Goal: Task Accomplishment & Management: Use online tool/utility

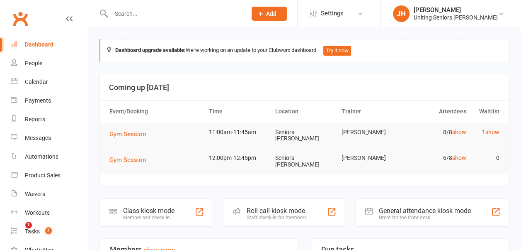
click at [132, 158] on span "Gym Session" at bounding box center [128, 159] width 37 height 7
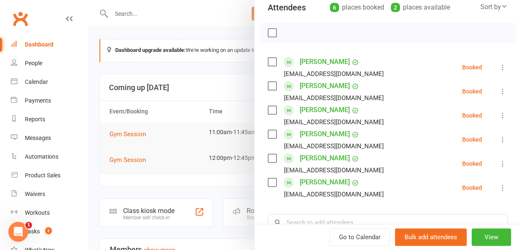
scroll to position [105, 0]
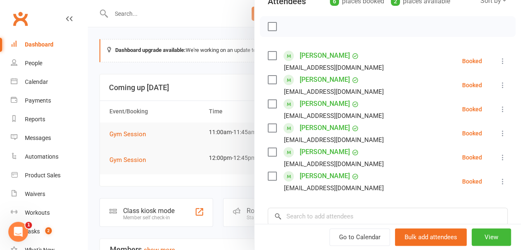
click at [499, 84] on icon at bounding box center [503, 85] width 8 height 8
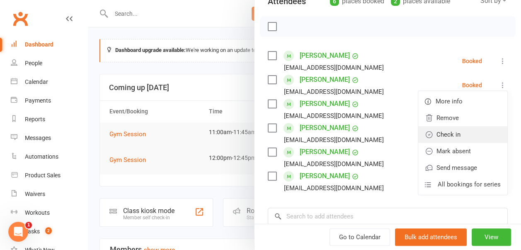
click at [456, 136] on link "Check in" at bounding box center [463, 134] width 89 height 17
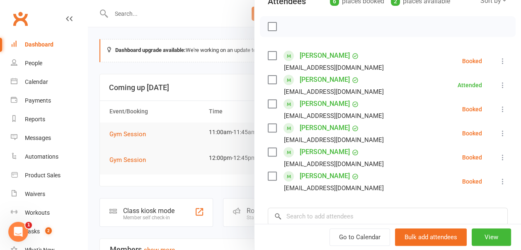
click at [499, 132] on icon at bounding box center [503, 133] width 8 height 8
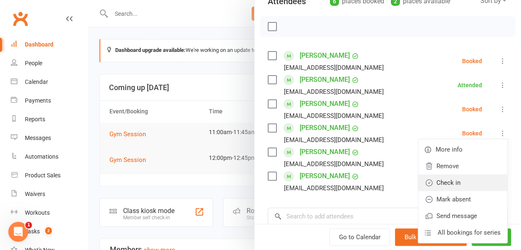
click at [475, 176] on link "Check in" at bounding box center [463, 182] width 89 height 17
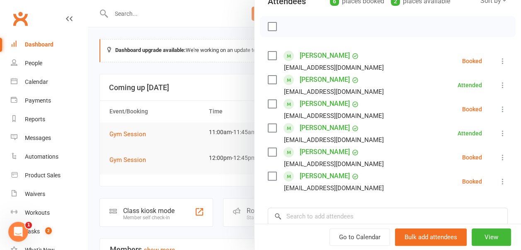
click at [499, 160] on icon at bounding box center [503, 157] width 8 height 8
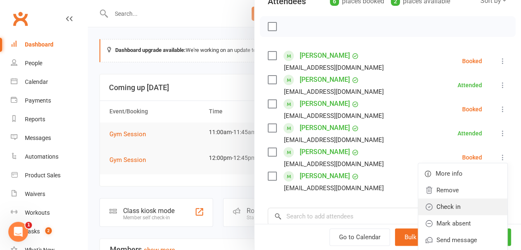
click at [477, 208] on link "Check in" at bounding box center [463, 206] width 89 height 17
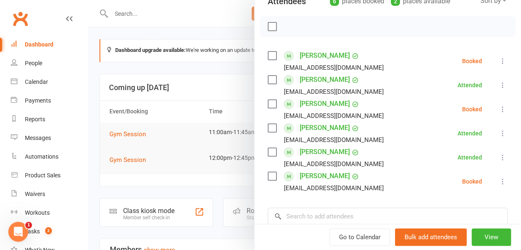
click at [225, 86] on div at bounding box center [304, 125] width 433 height 250
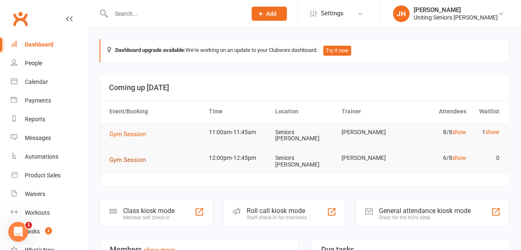
click at [123, 163] on button "Gym Session" at bounding box center [131, 160] width 42 height 10
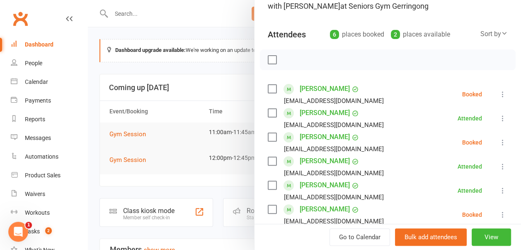
scroll to position [80, 0]
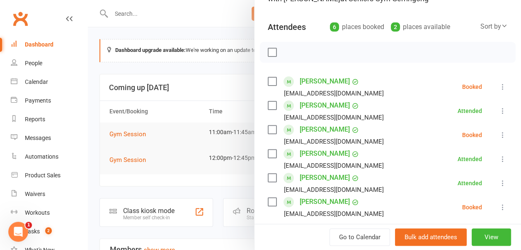
click at [499, 134] on icon at bounding box center [503, 135] width 8 height 8
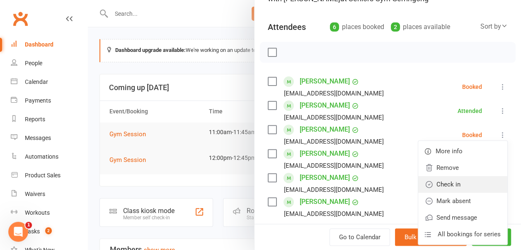
click at [467, 179] on link "Check in" at bounding box center [463, 184] width 89 height 17
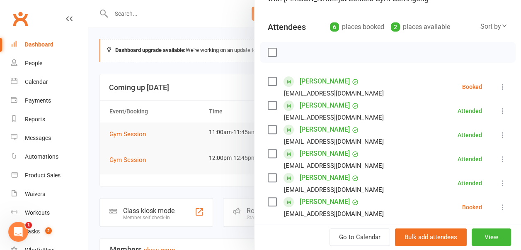
click at [236, 89] on div at bounding box center [304, 125] width 433 height 250
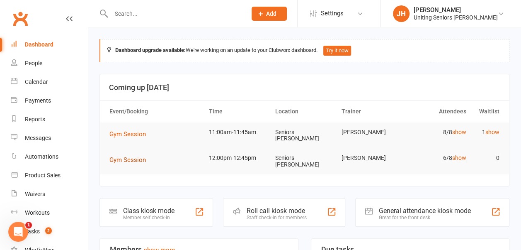
click at [136, 157] on span "Gym Session" at bounding box center [128, 159] width 37 height 7
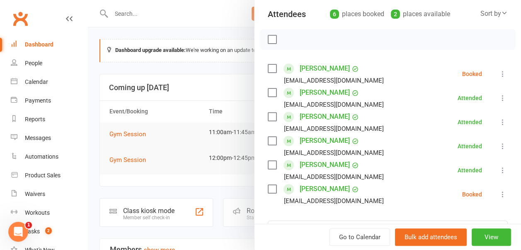
scroll to position [93, 0]
click at [268, 71] on label at bounding box center [272, 68] width 8 height 8
click at [268, 190] on label at bounding box center [272, 188] width 8 height 8
click at [288, 40] on icon "button" at bounding box center [290, 38] width 9 height 9
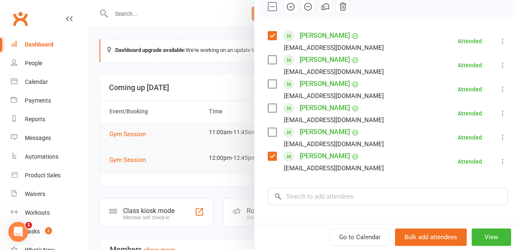
scroll to position [124, 0]
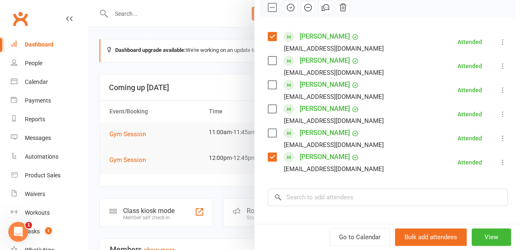
click at [177, 111] on div at bounding box center [304, 125] width 433 height 250
